Goal: Task Accomplishment & Management: Manage account settings

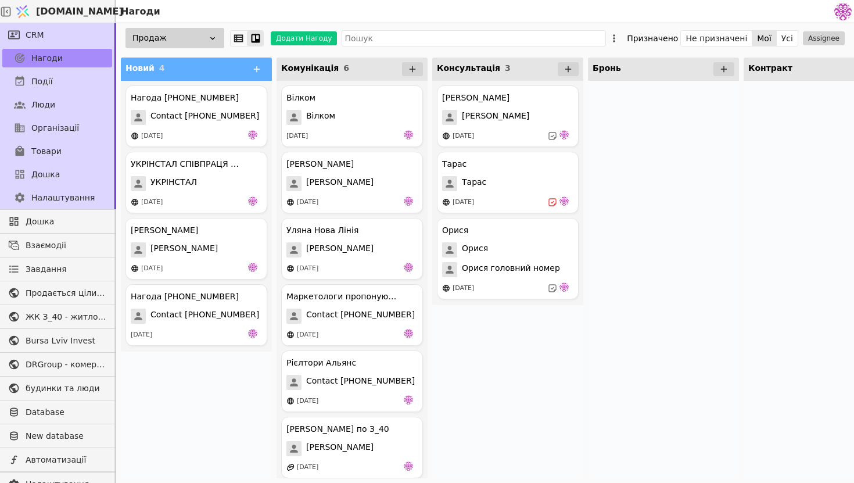
click at [605, 342] on div at bounding box center [663, 279] width 151 height 397
click at [196, 311] on span "Contact [PHONE_NUMBER]" at bounding box center [204, 315] width 109 height 15
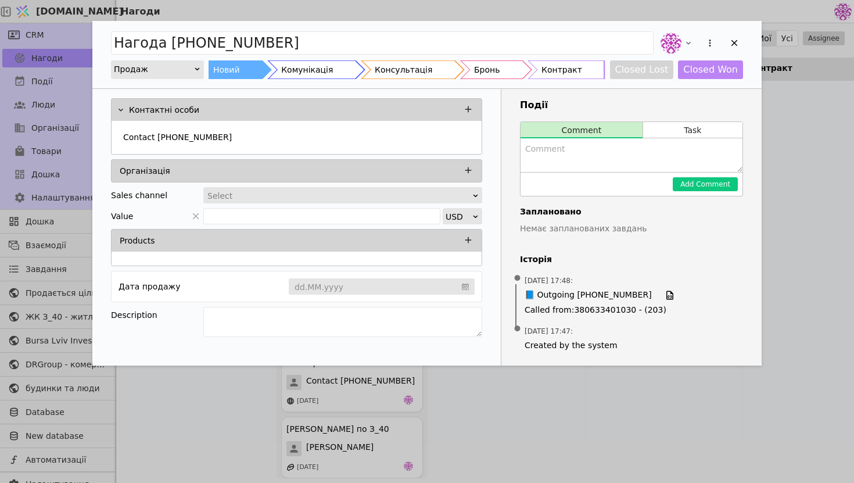
click at [695, 138] on textarea "Add Opportunity" at bounding box center [632, 155] width 222 height 34
click at [697, 134] on button "Task" at bounding box center [692, 130] width 99 height 16
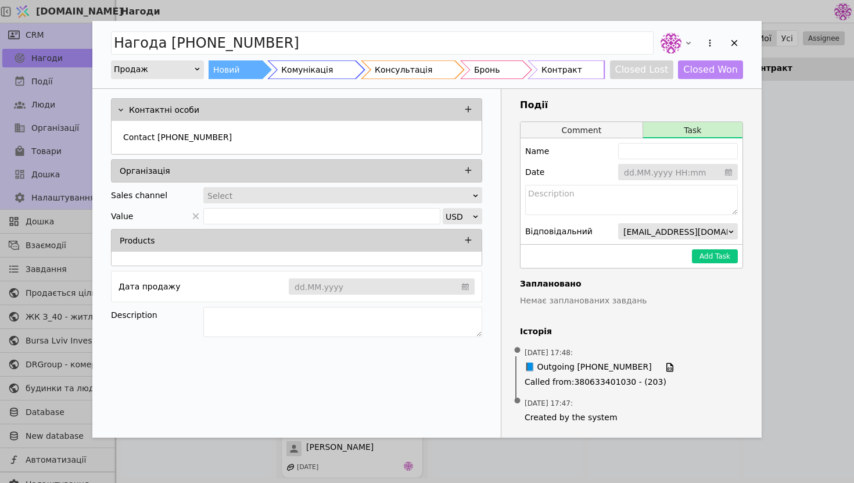
click at [612, 125] on button "Comment" at bounding box center [582, 130] width 122 height 16
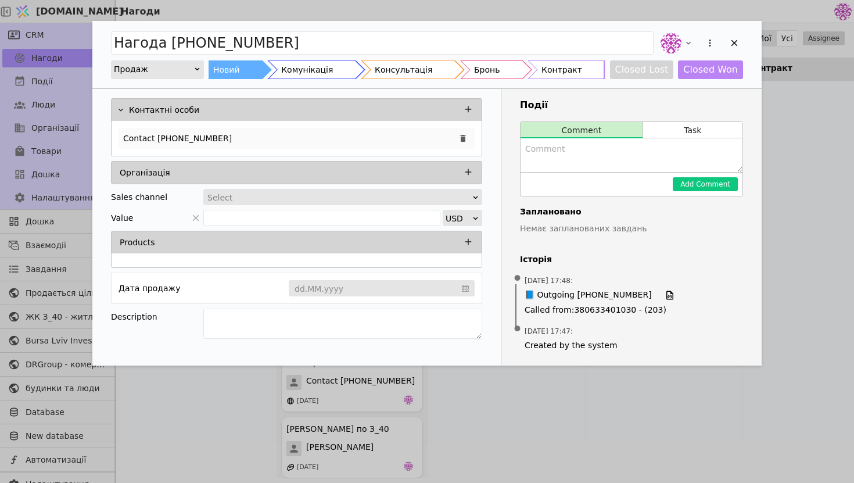
click at [296, 138] on div "Contact [PHONE_NUMBER]" at bounding box center [297, 138] width 356 height 21
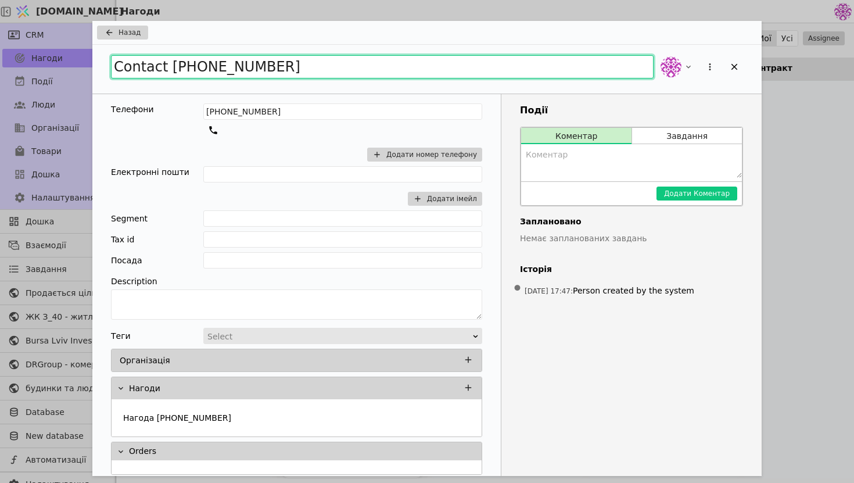
drag, startPoint x: 331, startPoint y: 73, endPoint x: 72, endPoint y: 53, distance: 259.9
click at [72, 53] on div "Назад Contact [PHONE_NUMBER] Телефони [PHONE_NUMBER] Додати номер телефону Елек…" at bounding box center [427, 241] width 854 height 483
type input "[PERSON_NAME]"
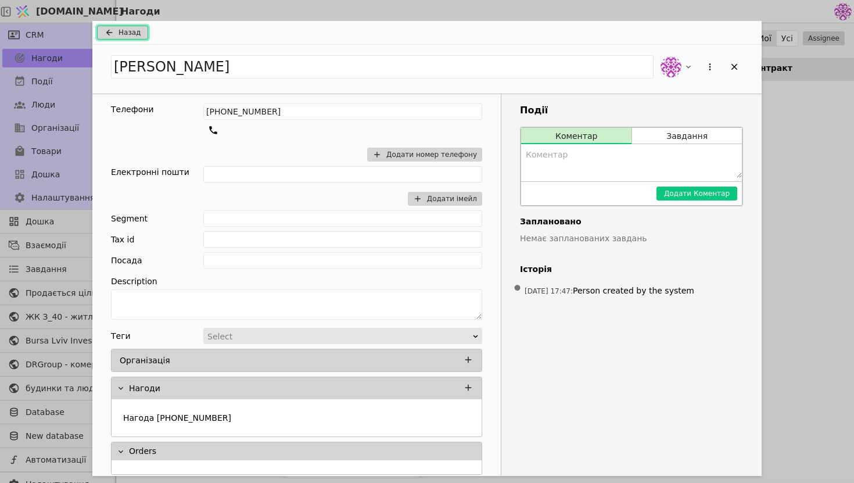
click at [130, 35] on span "Назад" at bounding box center [130, 32] width 22 height 10
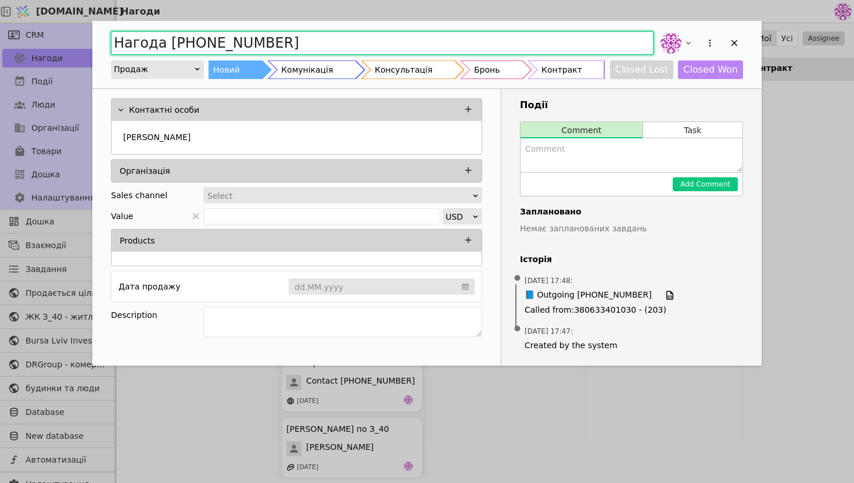
drag, startPoint x: 307, startPoint y: 44, endPoint x: 49, endPoint y: 28, distance: 259.0
click at [48, 28] on div "Нагода [PHONE_NUMBER] Продаж Новий Комунікація Консультація Бронь Контракт Clos…" at bounding box center [427, 241] width 854 height 483
type input "[PERSON_NAME]"
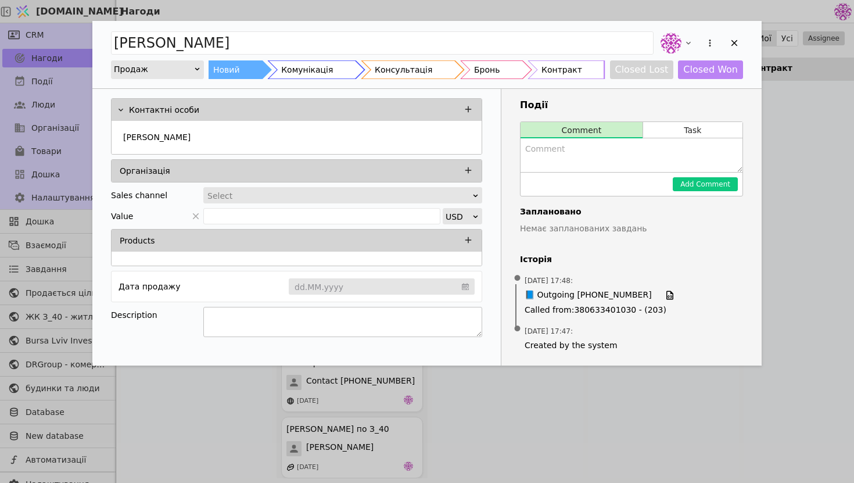
click at [270, 322] on textarea "Add Opportunity" at bounding box center [342, 322] width 279 height 30
click at [673, 132] on button "Task" at bounding box center [692, 130] width 99 height 16
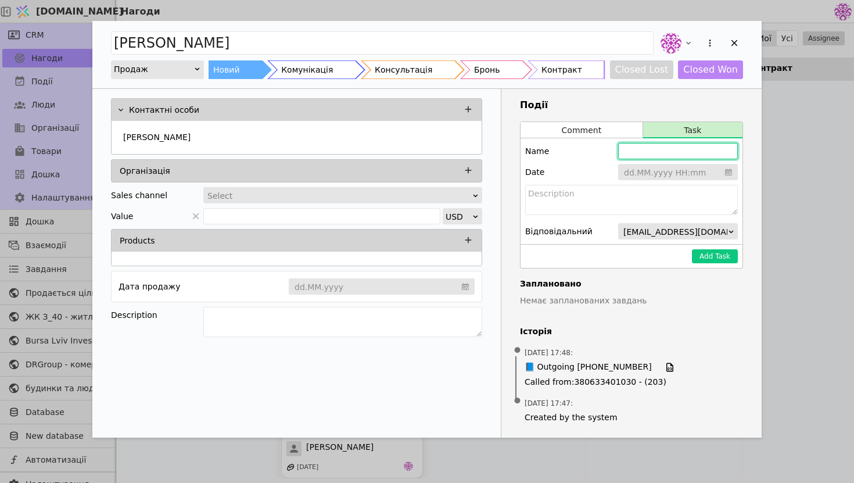
click at [649, 149] on input "Add Opportunity" at bounding box center [678, 151] width 120 height 16
click at [614, 129] on button "Comment" at bounding box center [582, 130] width 122 height 16
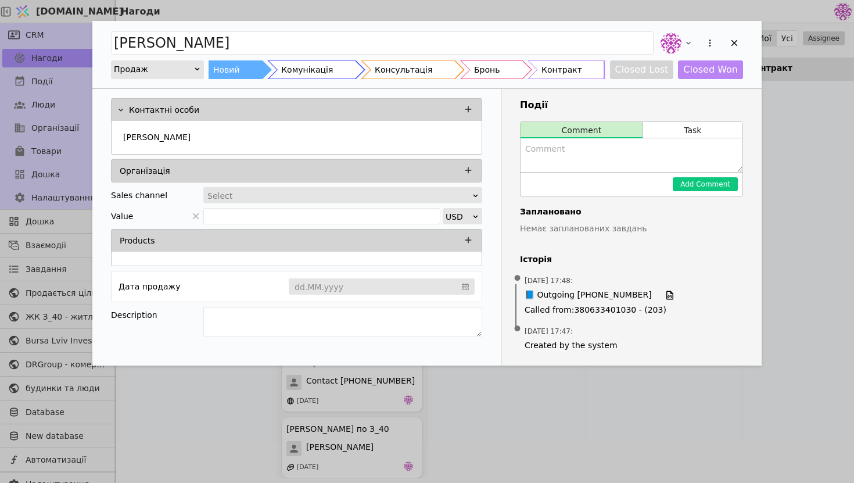
click at [584, 157] on textarea "Add Opportunity" at bounding box center [632, 155] width 222 height 34
type textarea "Завтра зустріч о 13:00"
click at [717, 183] on button "Add Comment" at bounding box center [705, 184] width 65 height 14
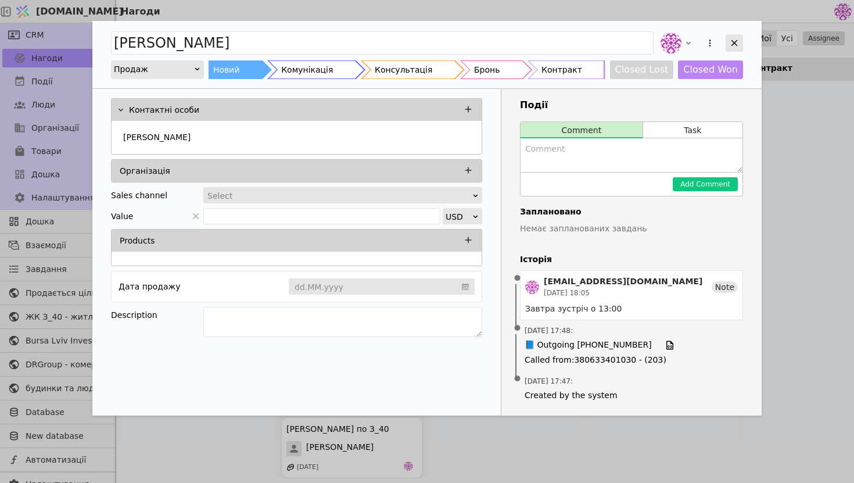
click at [731, 42] on icon "Add Opportunity" at bounding box center [734, 43] width 10 height 10
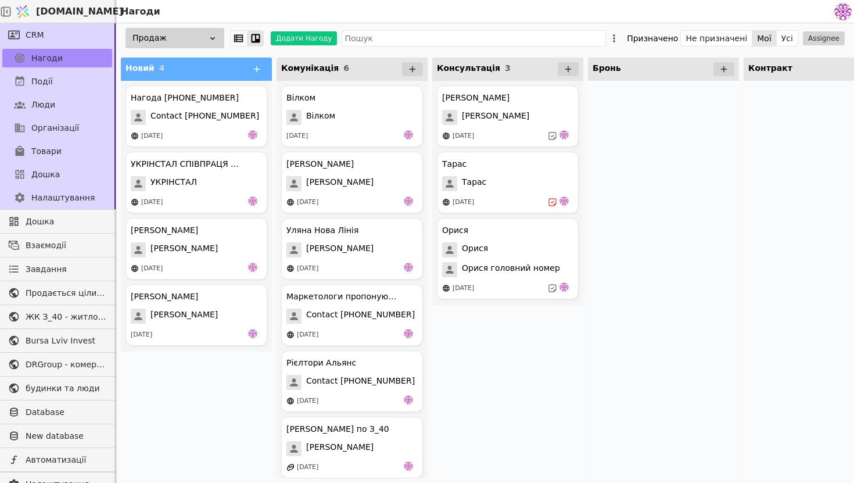
click at [611, 339] on div at bounding box center [663, 279] width 151 height 397
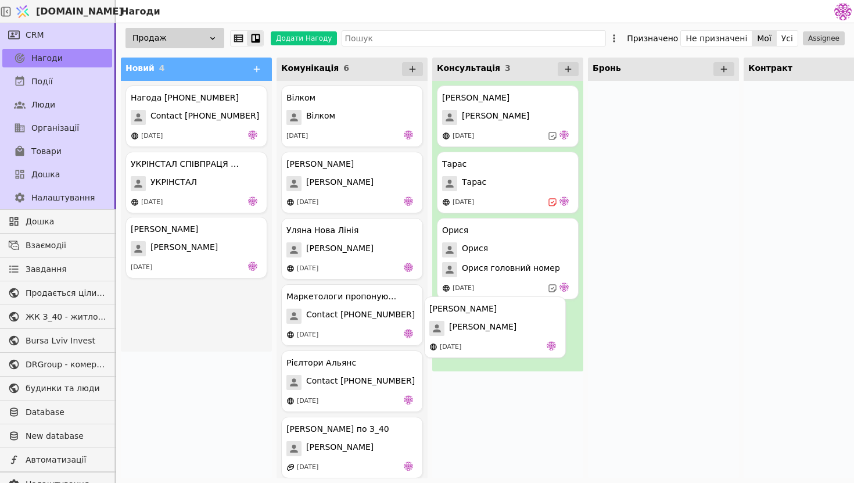
drag, startPoint x: 194, startPoint y: 243, endPoint x: 496, endPoint y: 321, distance: 312.1
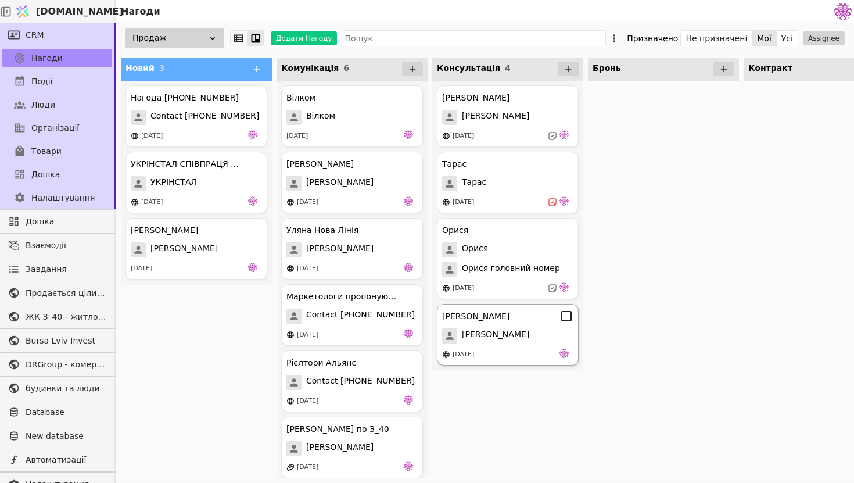
click at [503, 329] on div "[PERSON_NAME]" at bounding box center [507, 335] width 131 height 15
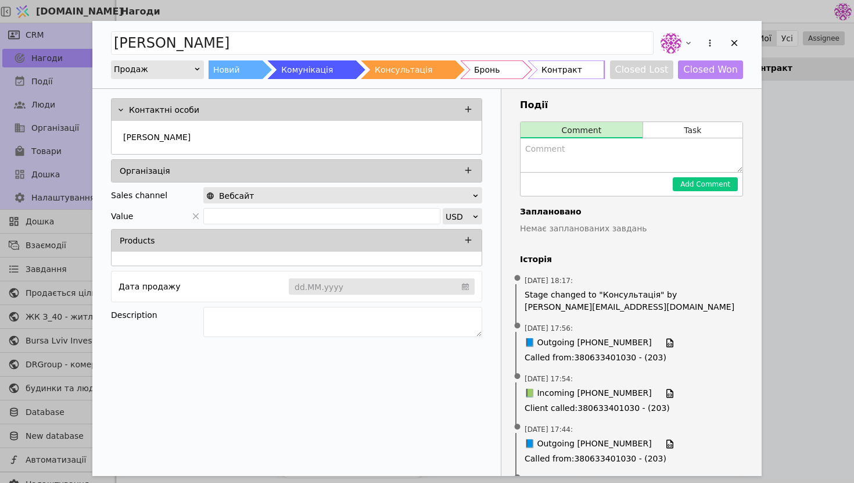
click at [622, 168] on textarea "Add Opportunity" at bounding box center [632, 155] width 222 height 34
type textarea "Коротка консультація через відсутність часу, на днях завітає з чоловіком"
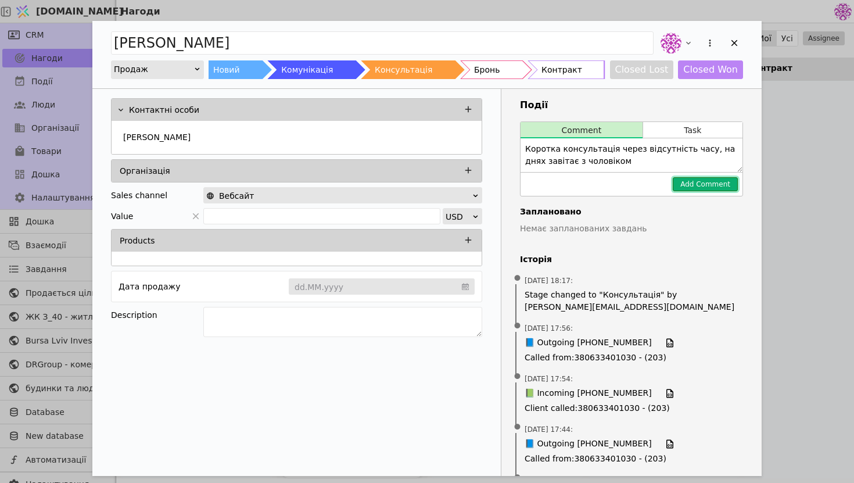
click at [710, 181] on button "Add Comment" at bounding box center [705, 184] width 65 height 14
